Goal: Download file/media

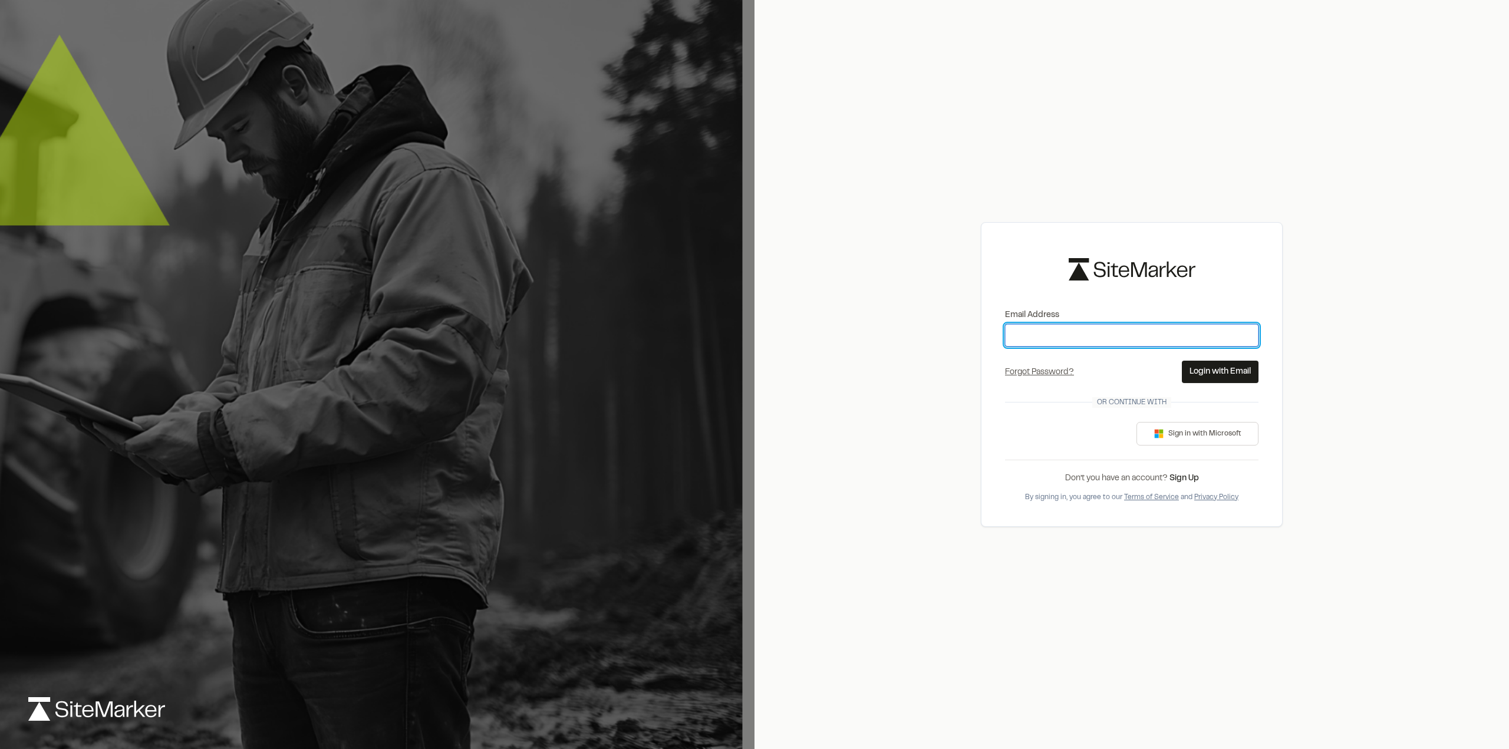
click at [1049, 339] on input "Email Address" at bounding box center [1131, 335] width 253 height 22
type input "**********"
click at [1212, 370] on button "Login with Email" at bounding box center [1219, 372] width 77 height 22
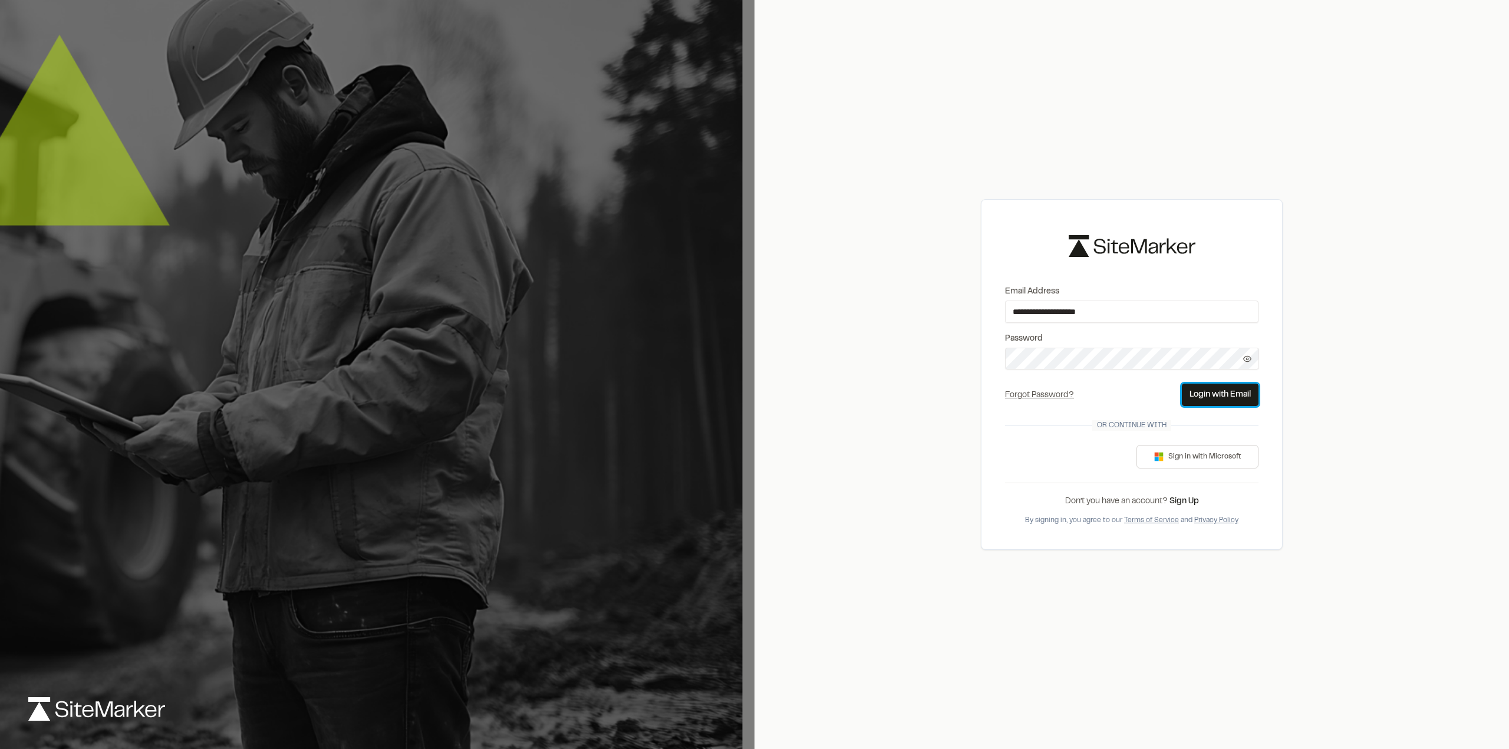
click at [1211, 398] on button "Login with Email" at bounding box center [1219, 395] width 77 height 22
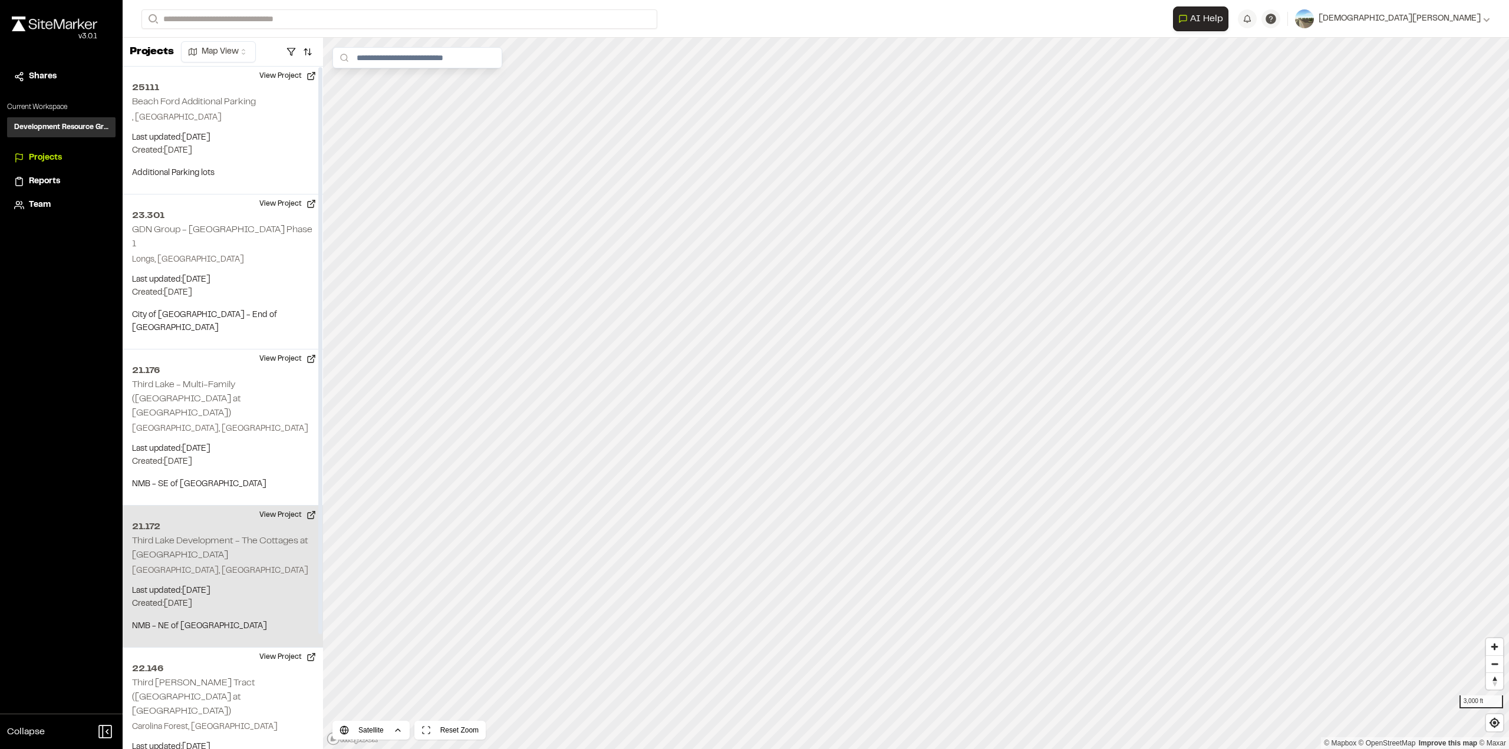
click at [199, 537] on h2 "Third Lake Development - The Cottages at [GEOGRAPHIC_DATA]" at bounding box center [220, 548] width 176 height 22
click at [279, 506] on button "View Project" at bounding box center [287, 515] width 71 height 19
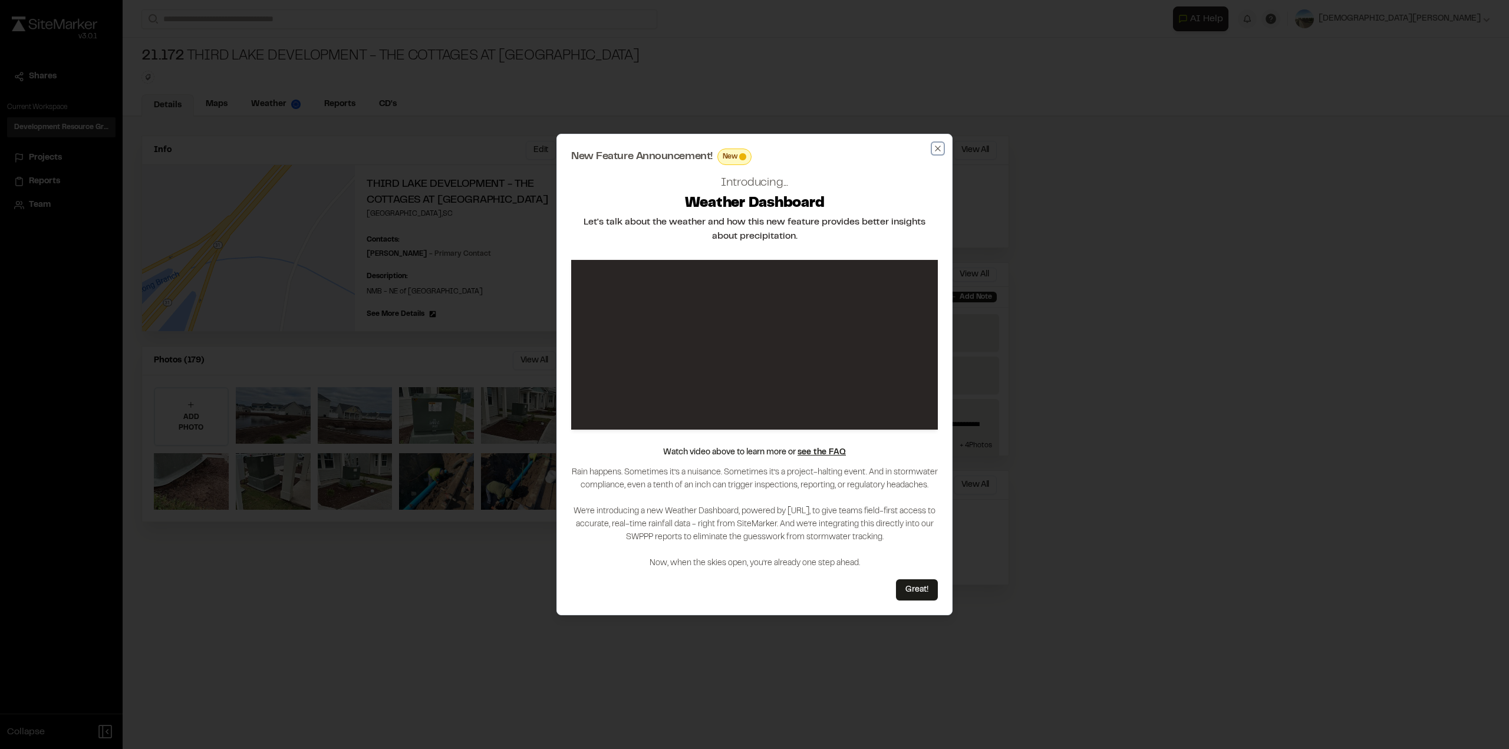
click at [936, 147] on icon "button" at bounding box center [937, 148] width 9 height 9
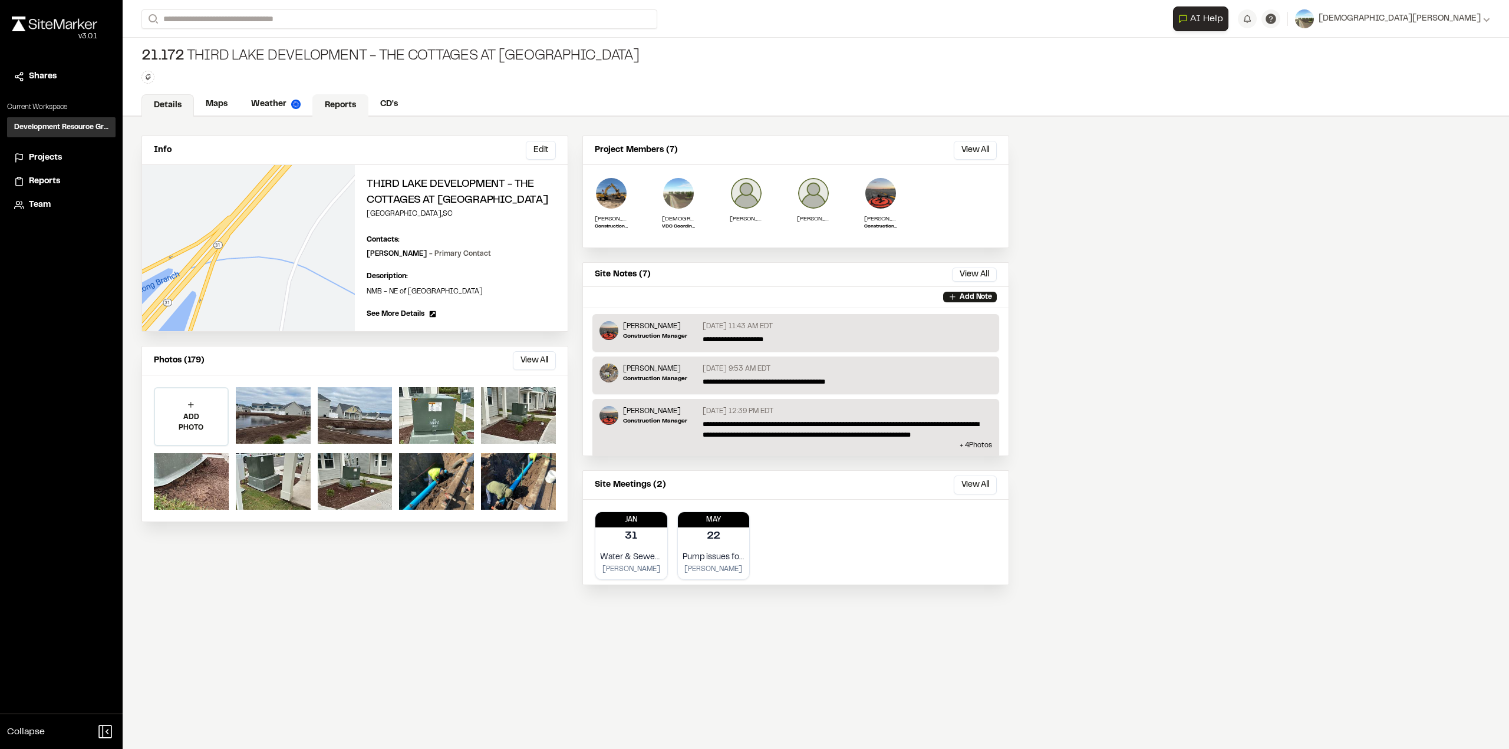
click at [339, 100] on link "Reports" at bounding box center [340, 105] width 56 height 22
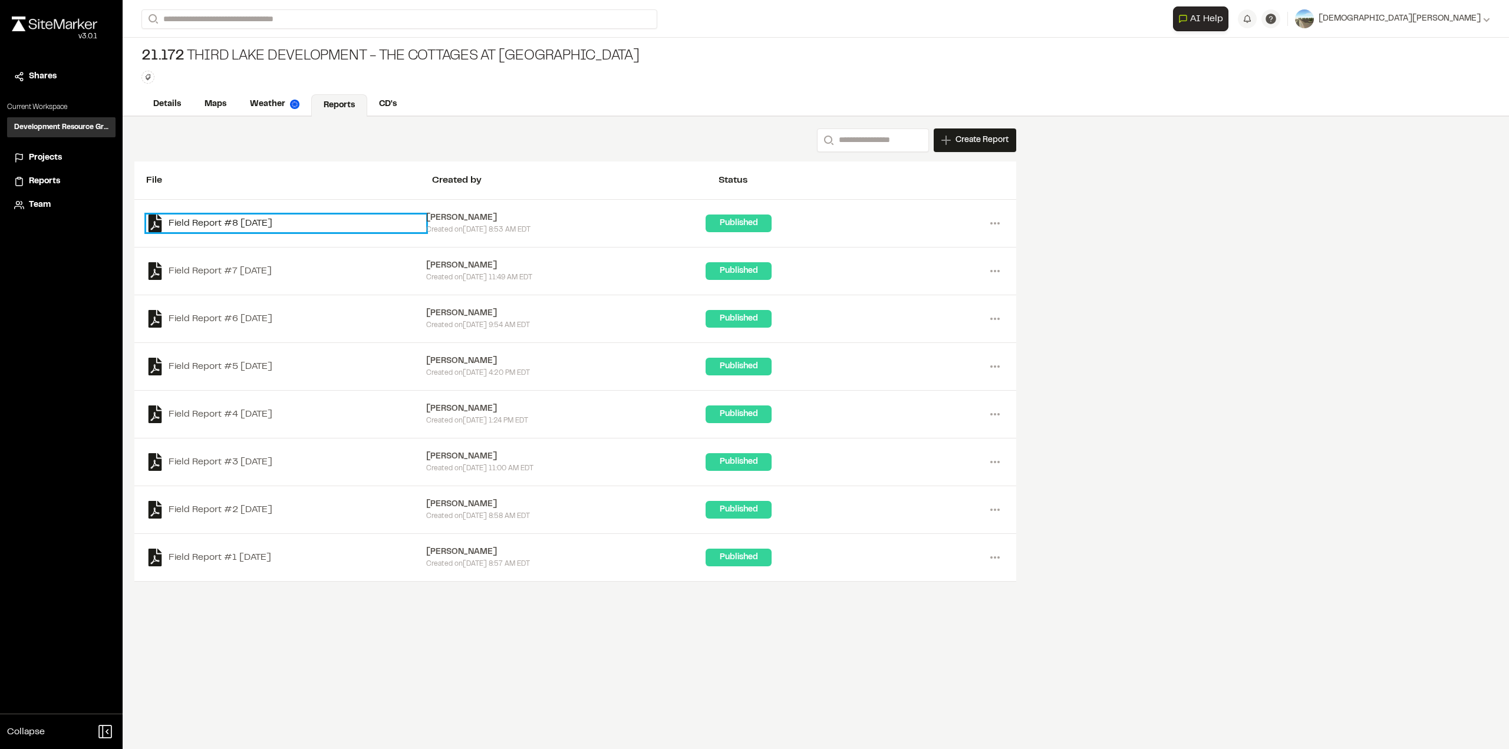
click at [180, 220] on link "Field Report #8 [DATE]" at bounding box center [286, 223] width 280 height 18
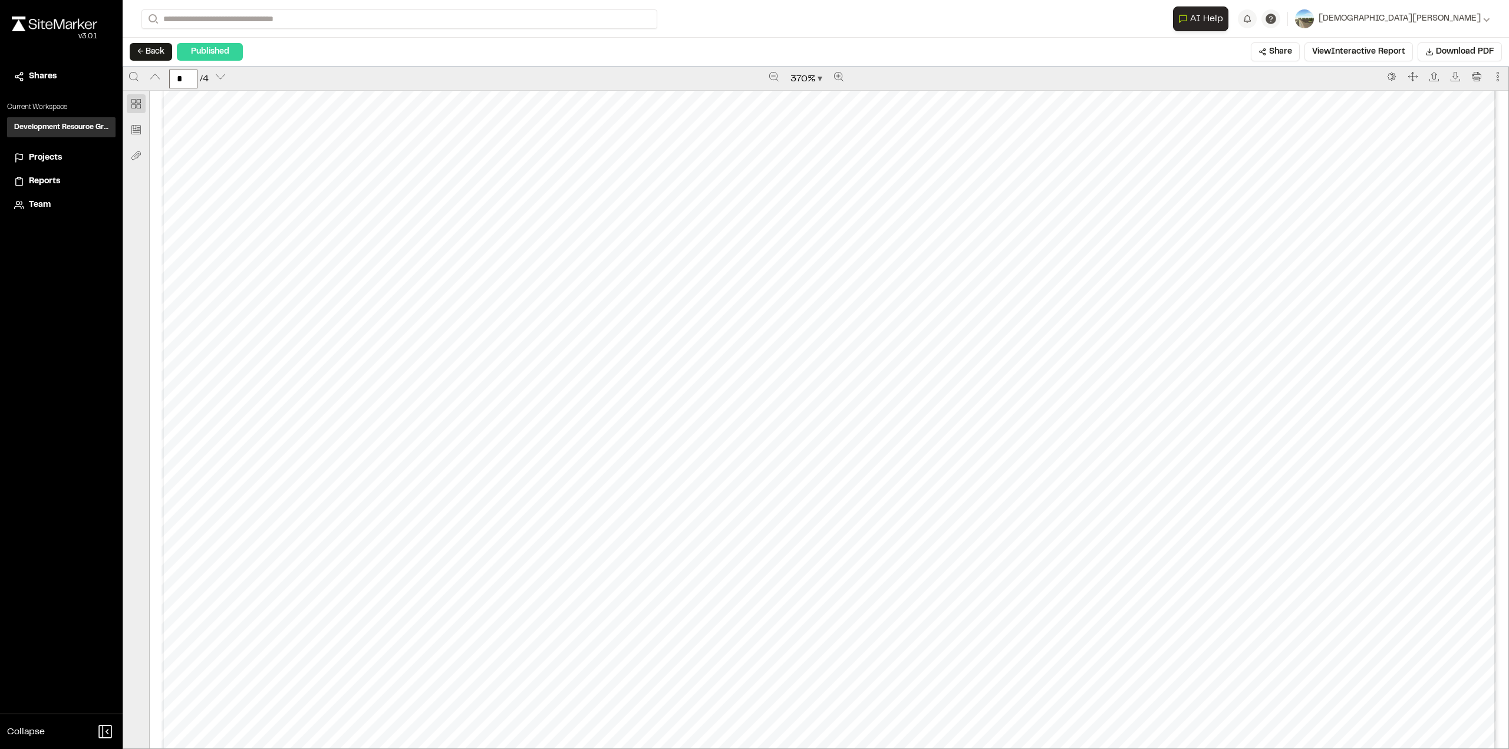
scroll to position [4478, 0]
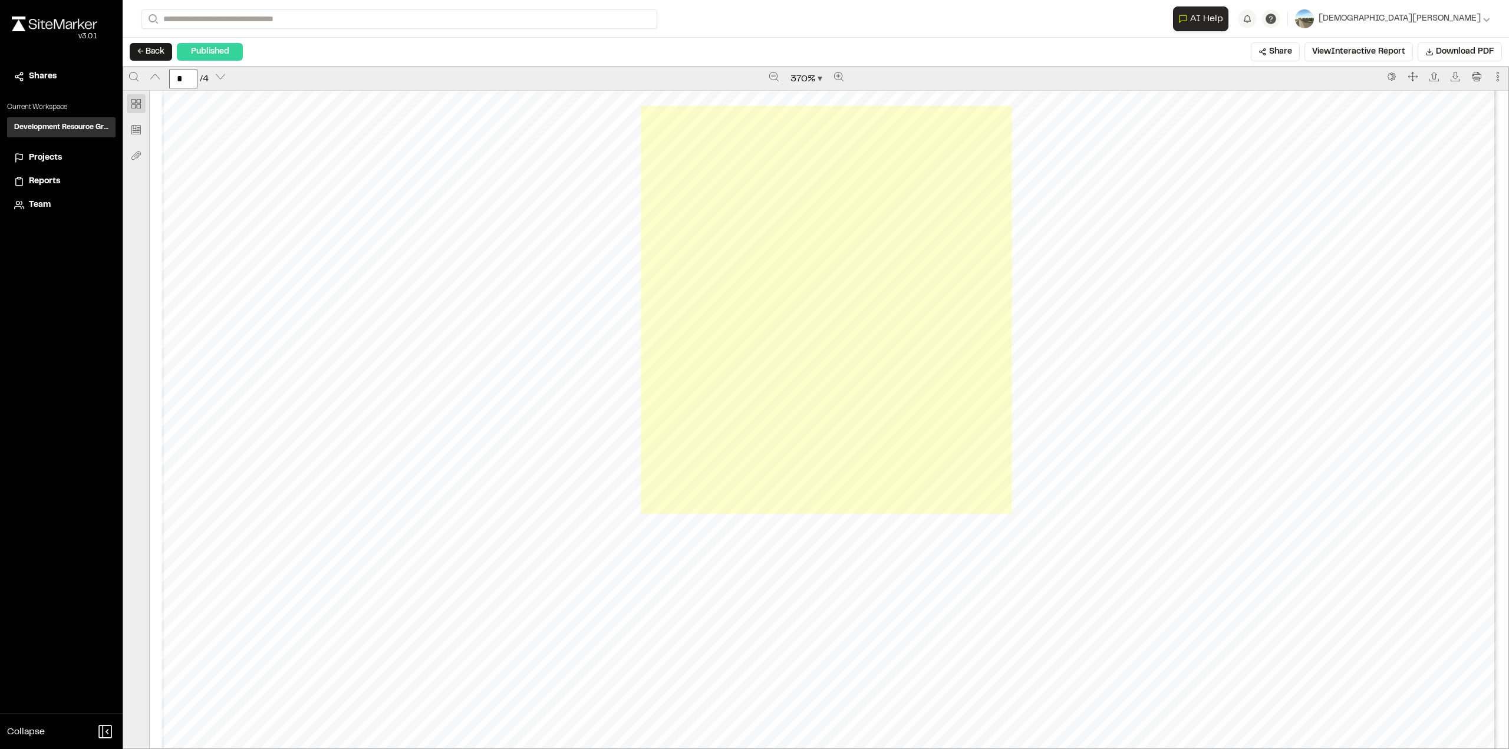
type input "*"
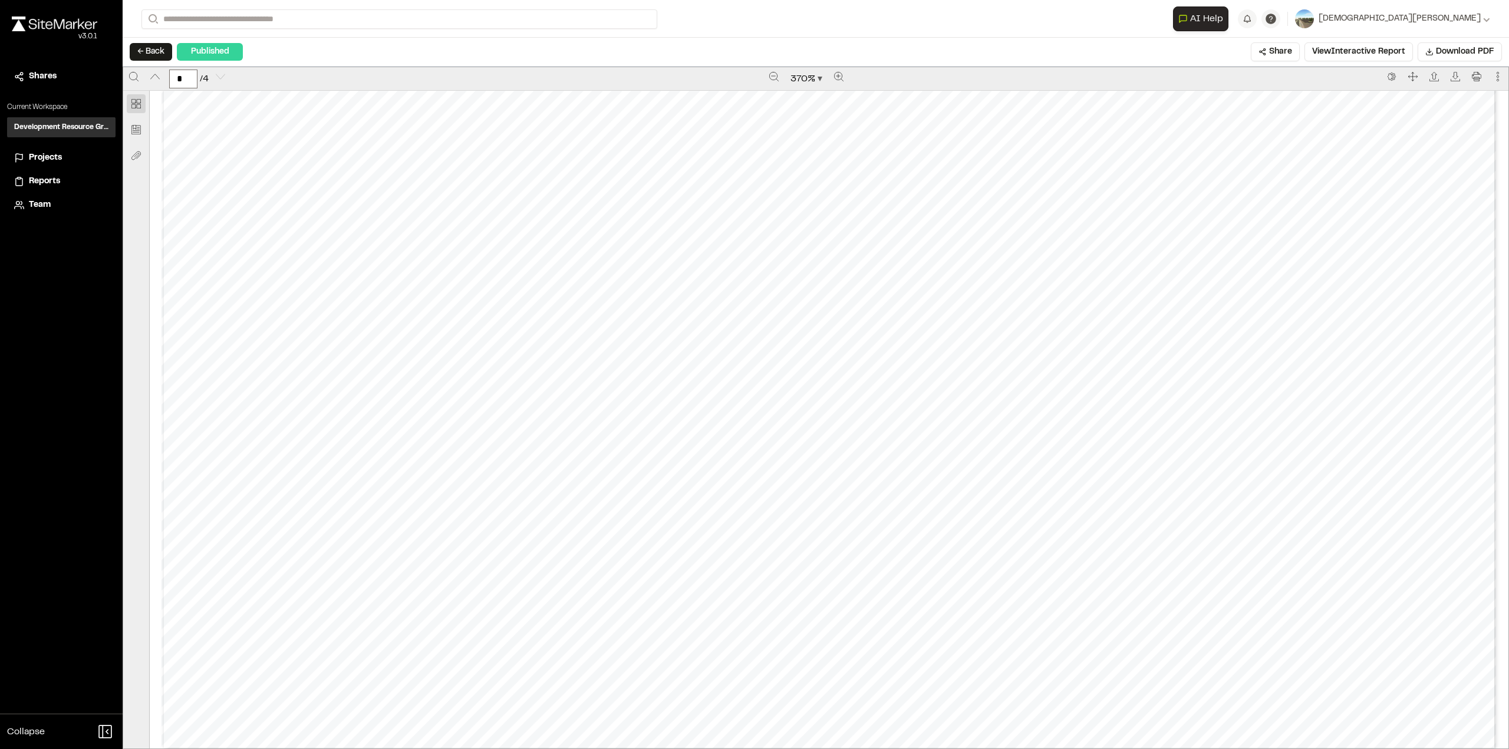
scroll to position [5069, 0]
